Goal: Task Accomplishment & Management: Complete application form

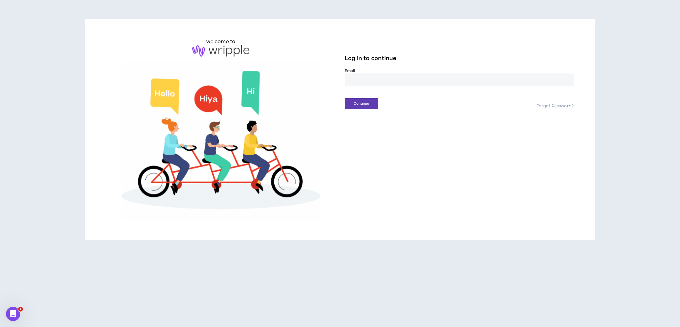
type input "**********"
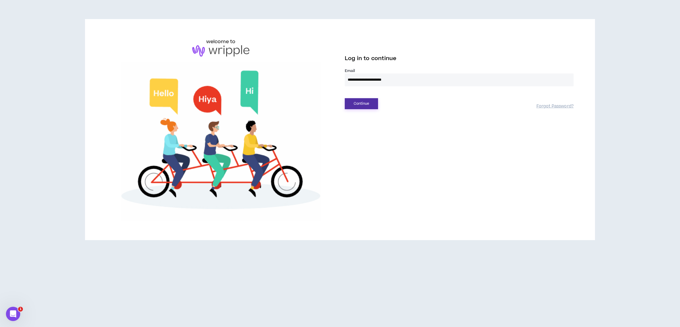
click at [358, 103] on button "Continue" at bounding box center [361, 103] width 33 height 11
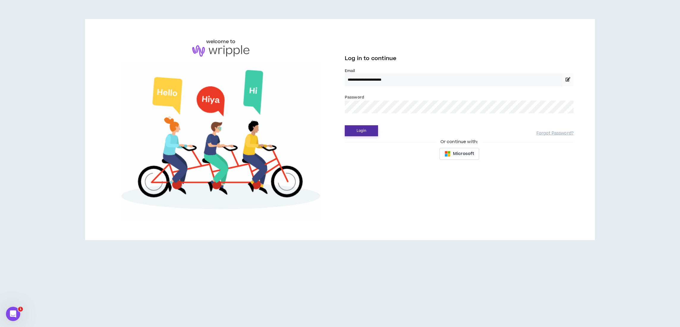
click at [363, 131] on button "Login" at bounding box center [361, 130] width 33 height 11
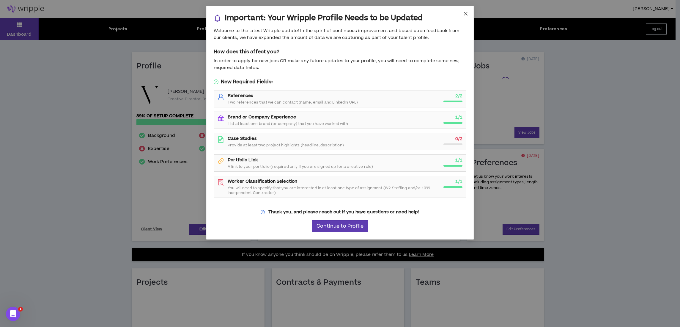
click at [463, 13] on span "Close" at bounding box center [466, 14] width 16 height 16
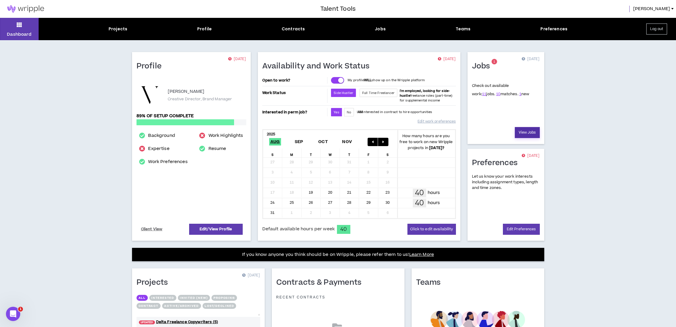
click at [522, 133] on link "View Jobs" at bounding box center [527, 132] width 25 height 11
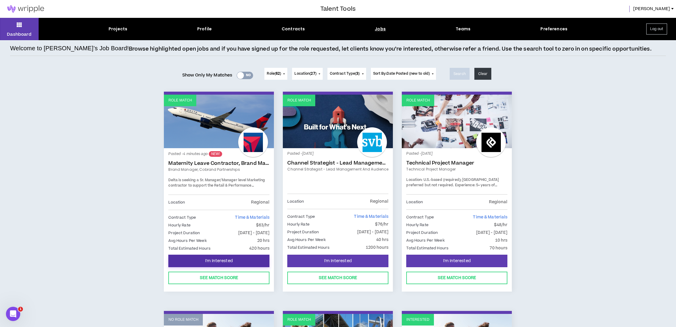
click at [231, 258] on span "I'm Interested" at bounding box center [219, 261] width 28 height 6
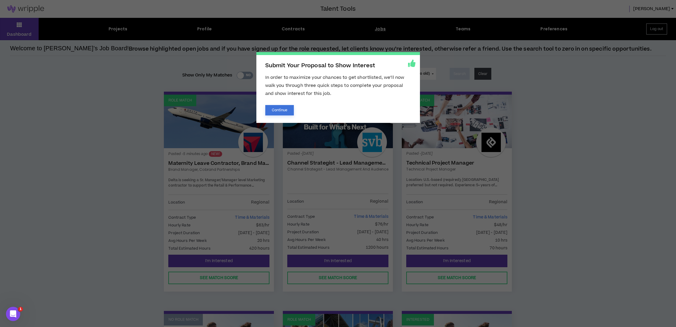
click at [270, 107] on button "Continue" at bounding box center [279, 110] width 29 height 10
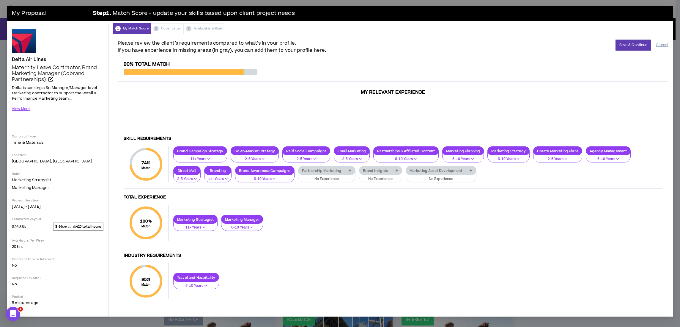
click at [313, 172] on p "Partnership Marketing" at bounding box center [322, 170] width 47 height 4
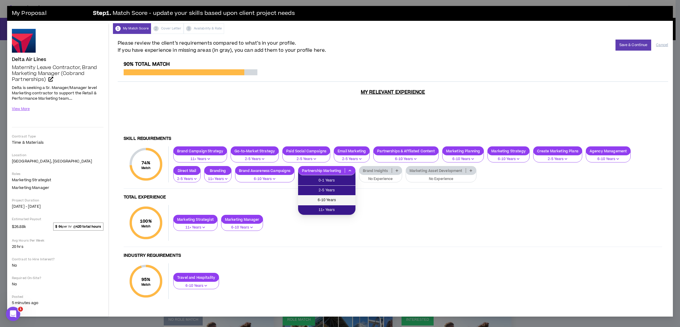
click at [314, 202] on span "6-10 Years" at bounding box center [327, 200] width 50 height 7
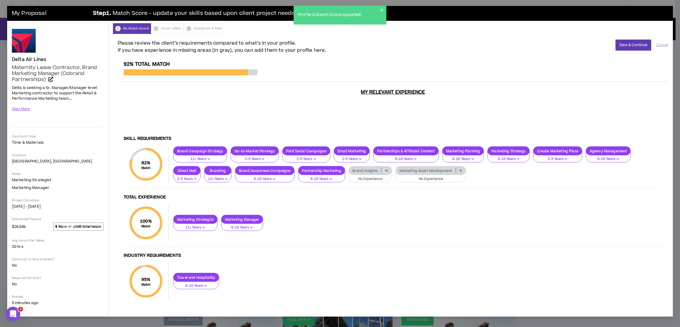
click at [364, 171] on p "Brand Insights" at bounding box center [365, 170] width 32 height 4
click at [369, 207] on span "11+ Years" at bounding box center [371, 210] width 36 height 7
click at [417, 172] on p "Marketing Asset Development" at bounding box center [416, 170] width 60 height 4
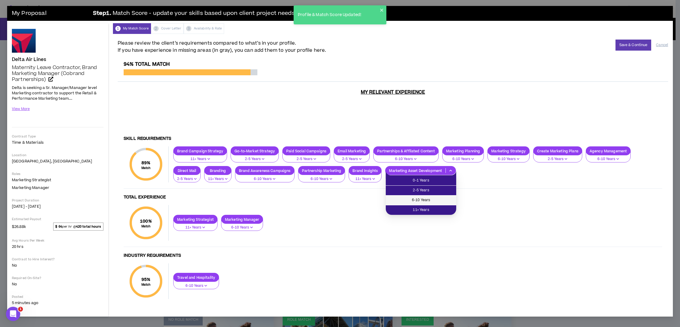
click at [417, 200] on span "6-10 Years" at bounding box center [421, 200] width 63 height 7
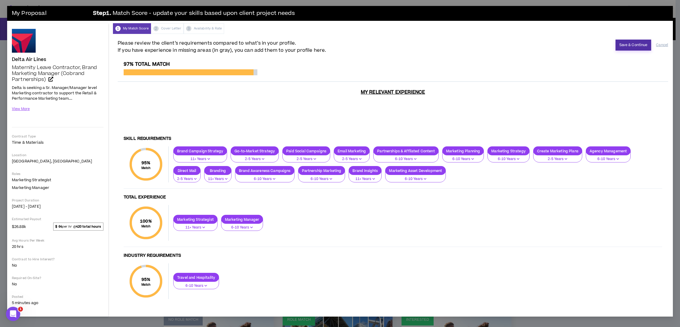
click at [625, 48] on button "Save & Continue" at bounding box center [634, 45] width 36 height 11
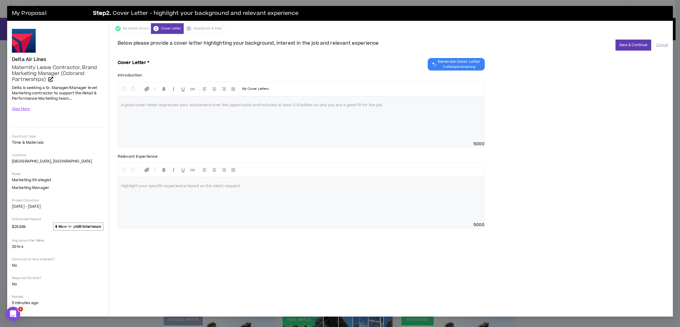
click at [439, 66] on button "Generate Cover Letter 3 attempts remaining" at bounding box center [456, 64] width 57 height 12
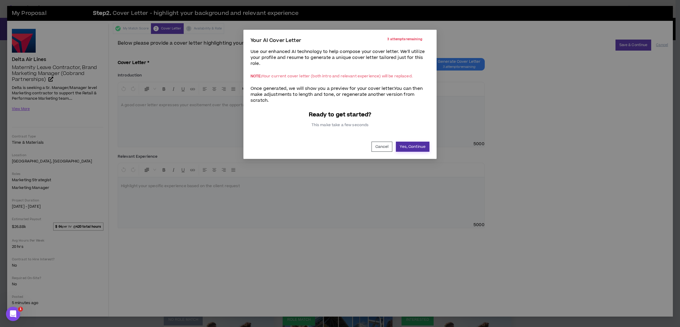
click at [413, 144] on button "Yes, Continue" at bounding box center [413, 147] width 34 height 10
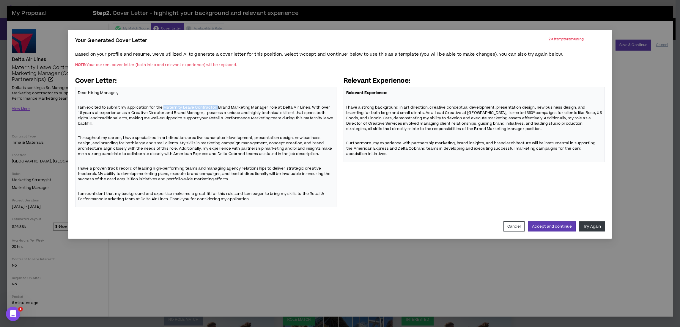
drag, startPoint x: 164, startPoint y: 107, endPoint x: 217, endPoint y: 107, distance: 52.6
click at [217, 107] on p "I am excited to submit my application for the Maternity Leave Contractor, Brand…" at bounding box center [206, 115] width 256 height 22
click at [549, 227] on button "Accept and continue" at bounding box center [552, 226] width 48 height 10
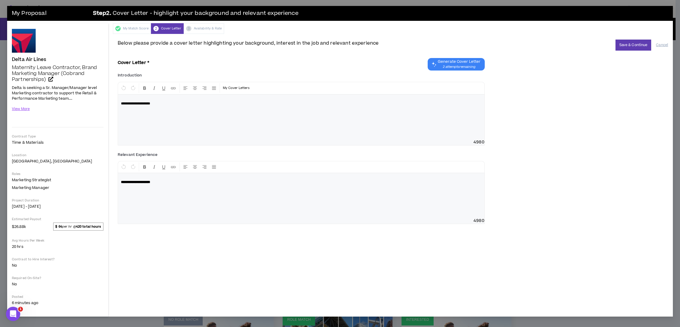
click at [218, 120] on div "**********" at bounding box center [301, 114] width 367 height 64
click at [452, 65] on span "2 attempts remaining" at bounding box center [459, 67] width 43 height 5
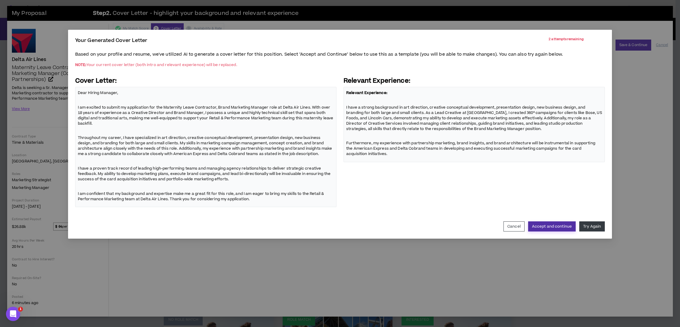
click at [545, 227] on button "Accept and continue" at bounding box center [552, 226] width 48 height 10
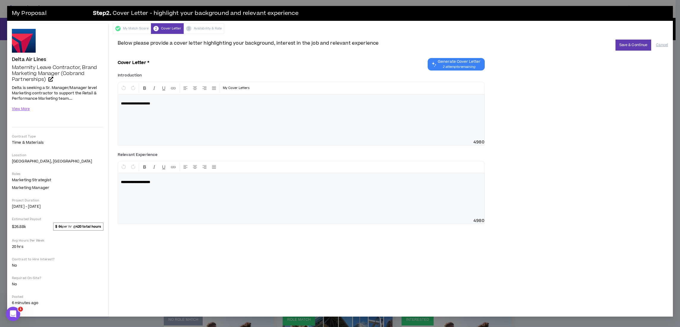
click at [467, 66] on span "2 attempts remaining" at bounding box center [459, 67] width 43 height 5
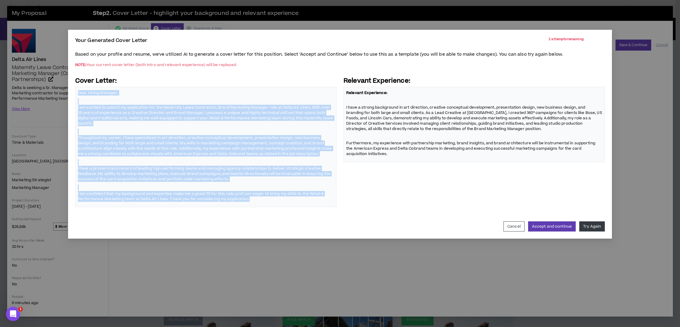
drag, startPoint x: 77, startPoint y: 92, endPoint x: 253, endPoint y: 207, distance: 210.2
click at [253, 207] on div "Based on your profile and resume, we've utilized AI to generate a cover letter …" at bounding box center [340, 133] width 530 height 168
copy span "Dear Hiring Manager, I am excited to submit my application for the Maternity Le…"
click at [187, 216] on div "Your Generated Cover Letter 2 attempts remaining Based on your profile and resu…" at bounding box center [340, 134] width 530 height 194
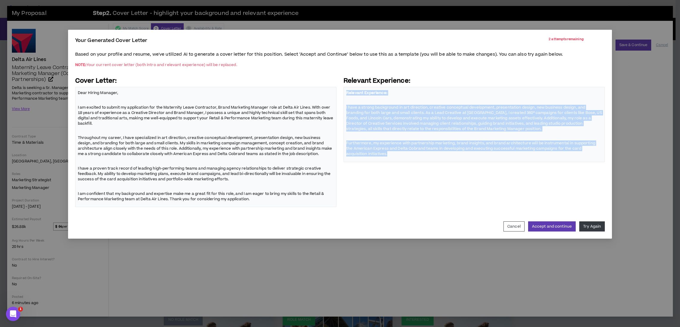
drag, startPoint x: 345, startPoint y: 92, endPoint x: 399, endPoint y: 153, distance: 82.2
click at [399, 153] on div "Relevant Experience: I have a strong background in art direction, creative conc…" at bounding box center [474, 124] width 261 height 75
copy span "Relevant Experience: I have a strong background in art direction, creative conc…"
click at [587, 224] on button "Try Again" at bounding box center [593, 226] width 26 height 10
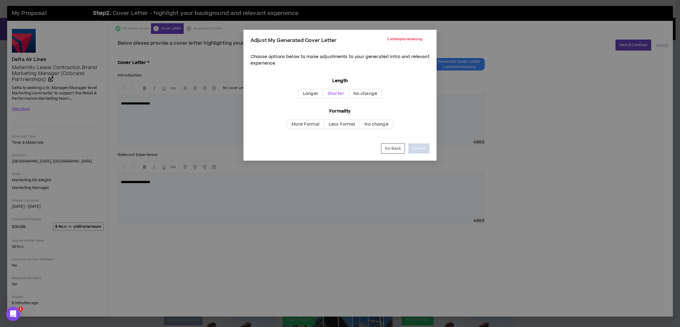
click at [329, 93] on span "Shorter" at bounding box center [336, 93] width 17 height 6
click at [371, 123] on span "No change" at bounding box center [377, 124] width 24 height 6
click at [418, 149] on button "Submit" at bounding box center [419, 148] width 21 height 10
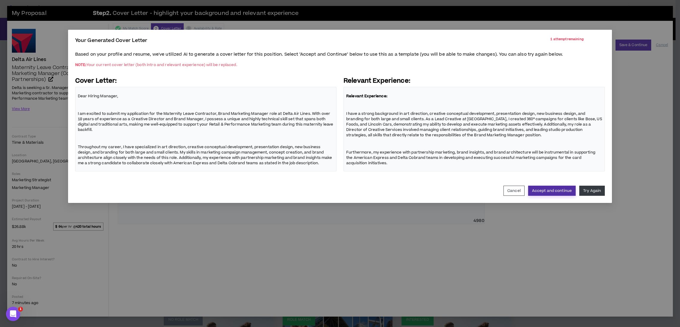
click at [558, 189] on button "Accept and continue" at bounding box center [552, 191] width 48 height 10
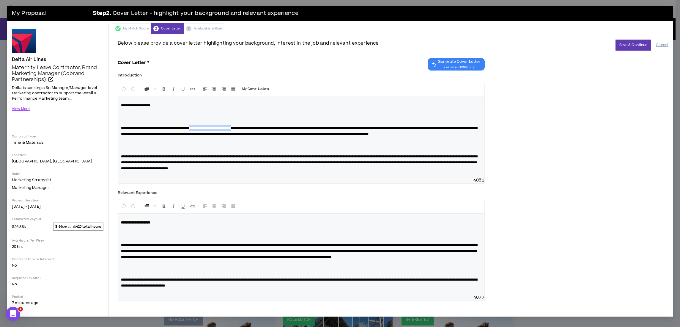
drag, startPoint x: 207, startPoint y: 126, endPoint x: 261, endPoint y: 127, distance: 54.4
click at [261, 127] on span "**********" at bounding box center [299, 131] width 357 height 10
click at [140, 118] on p at bounding box center [301, 117] width 361 height 12
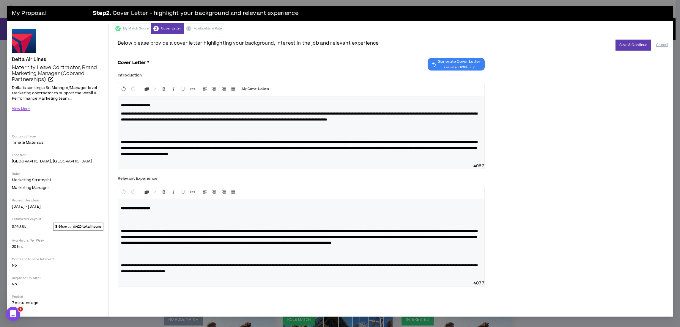
click at [125, 128] on p at bounding box center [301, 131] width 361 height 12
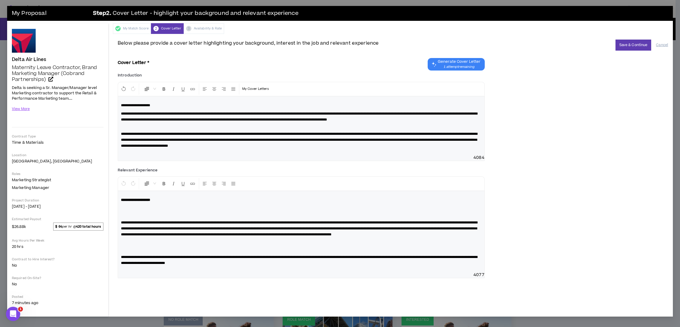
click at [124, 126] on p "**********" at bounding box center [301, 120] width 361 height 18
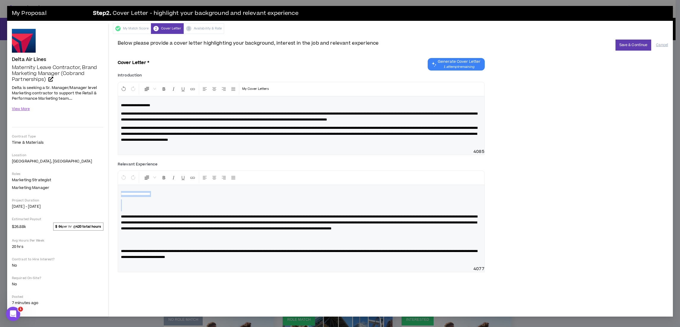
drag, startPoint x: 121, startPoint y: 214, endPoint x: 102, endPoint y: 179, distance: 39.8
click at [102, 179] on div "Delta Air Lines Maternity Leave Contractor, Brand Marketing Manager (Cobrand Pa…" at bounding box center [340, 169] width 666 height 293
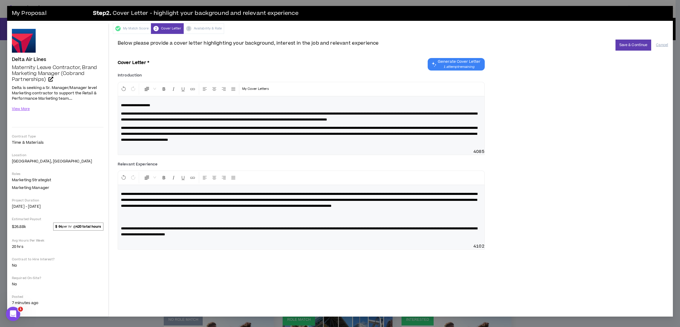
click at [141, 223] on p at bounding box center [301, 217] width 361 height 12
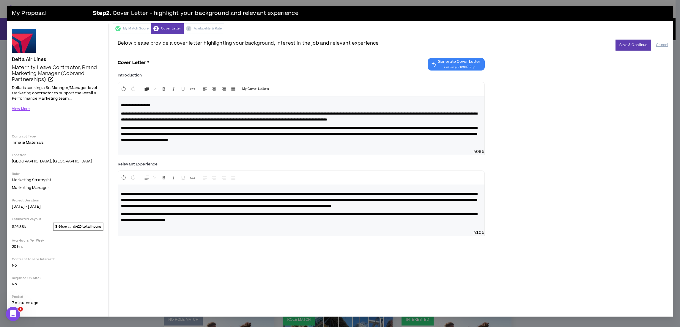
click at [320, 223] on p "**********" at bounding box center [301, 217] width 361 height 12
click at [128, 231] on p "**********" at bounding box center [301, 228] width 361 height 6
click at [349, 237] on div "**********" at bounding box center [301, 211] width 367 height 52
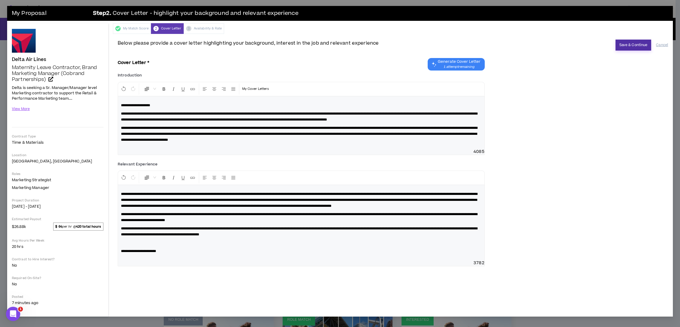
click at [628, 47] on button "Save & Continue" at bounding box center [634, 45] width 36 height 11
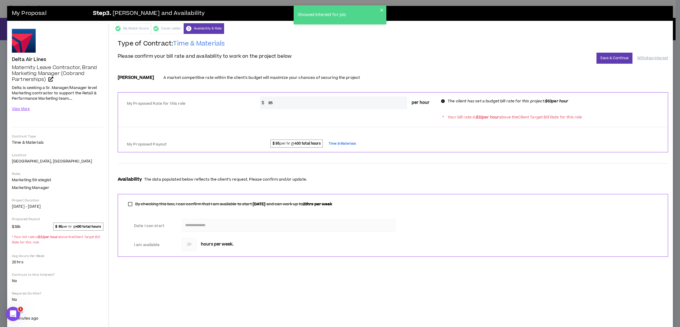
drag, startPoint x: 282, startPoint y: 101, endPoint x: 223, endPoint y: 92, distance: 59.5
click at [223, 92] on div "My Proposed Rate for this role * $ 95 per hour The client has set a budget bill…" at bounding box center [393, 122] width 551 height 60
type input "63"
click at [617, 58] on button "Save & Continue" at bounding box center [615, 58] width 36 height 11
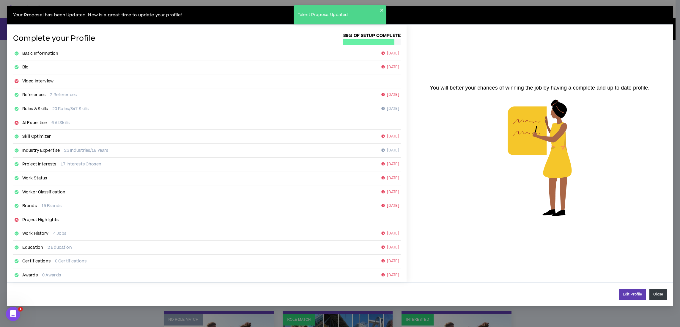
click at [665, 295] on button "Close" at bounding box center [659, 294] width 18 height 11
